Goal: Task Accomplishment & Management: Complete application form

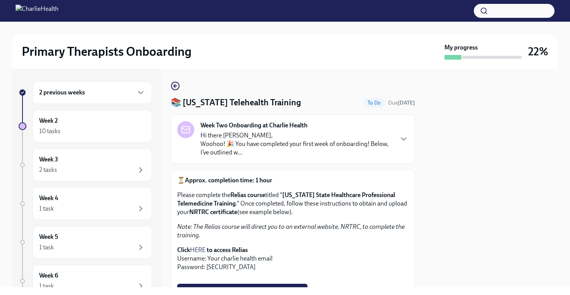
click at [360, 210] on p "Please complete the Relias course titled " [US_STATE] State Healthcare Professi…" at bounding box center [292, 204] width 231 height 26
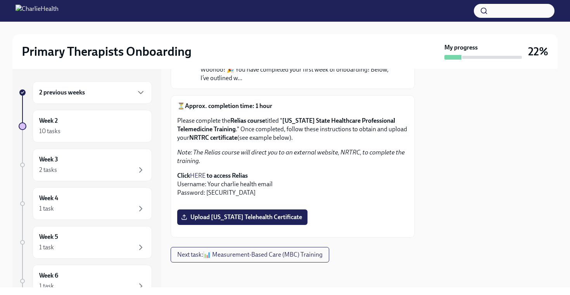
scroll to position [186, 0]
click at [229, 221] on span "Upload [US_STATE] Telehealth Certificate" at bounding box center [242, 218] width 119 height 8
click at [0, 0] on input "Upload [US_STATE] Telehealth Certificate" at bounding box center [0, 0] width 0 height 0
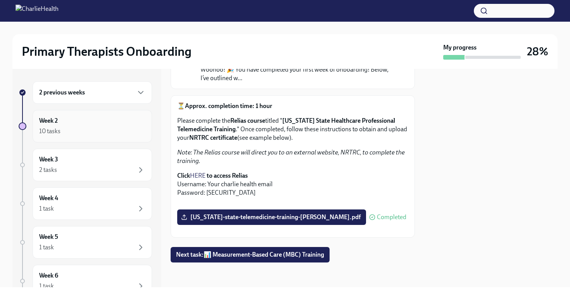
scroll to position [0, 0]
click at [103, 126] on div "Week 2 10 tasks" at bounding box center [92, 125] width 106 height 19
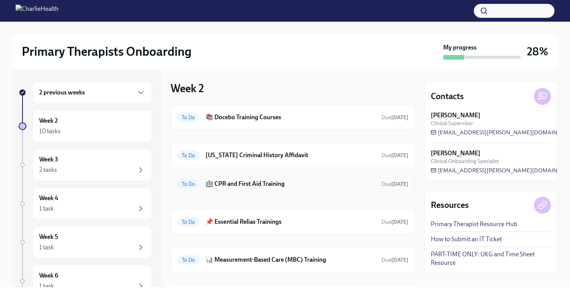
click at [188, 183] on span "To Do" at bounding box center [188, 184] width 22 height 6
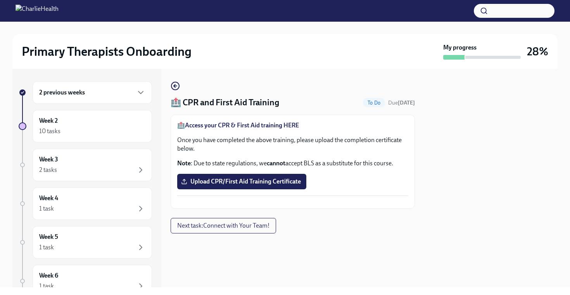
click at [196, 126] on strong "Access your CPR & First Aid training HERE" at bounding box center [242, 125] width 114 height 7
